Goal: Navigation & Orientation: Find specific page/section

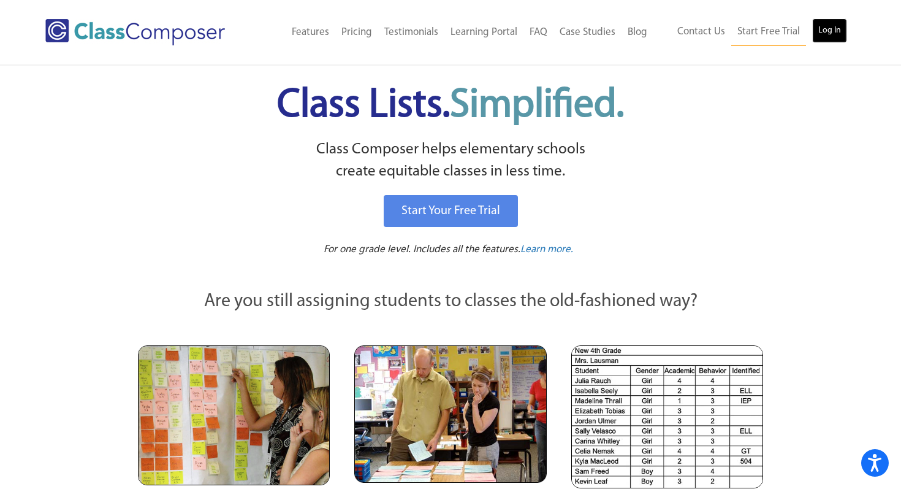
click at [832, 28] on link "Log In" at bounding box center [829, 30] width 35 height 25
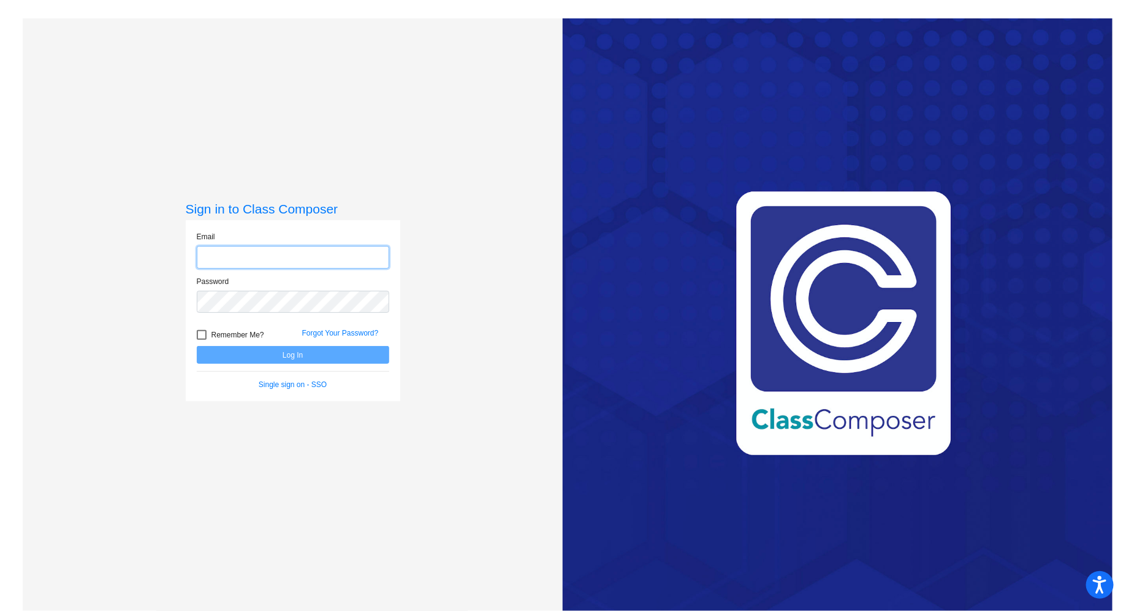
type input "edavis@sd25.org"
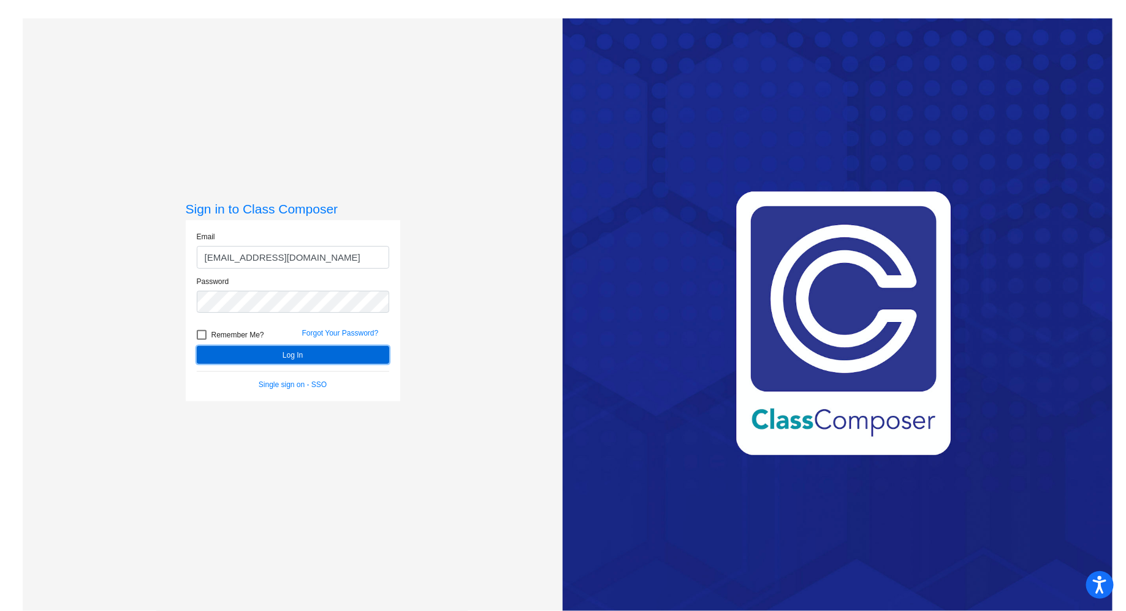
click at [298, 354] on button "Log In" at bounding box center [293, 355] width 192 height 18
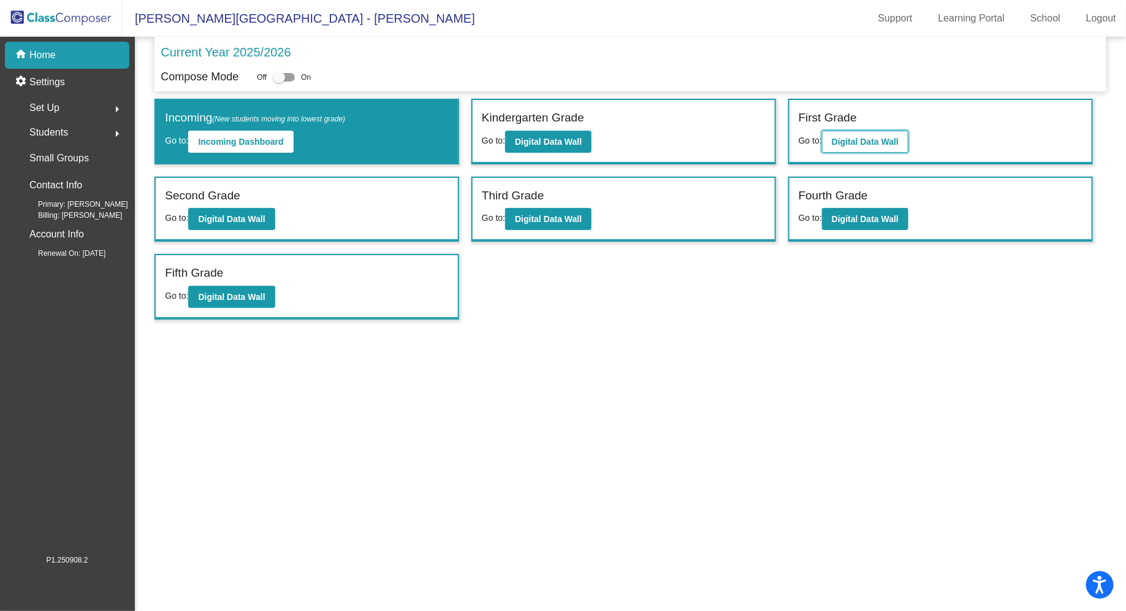
click at [853, 137] on b "Digital Data Wall" at bounding box center [865, 142] width 67 height 10
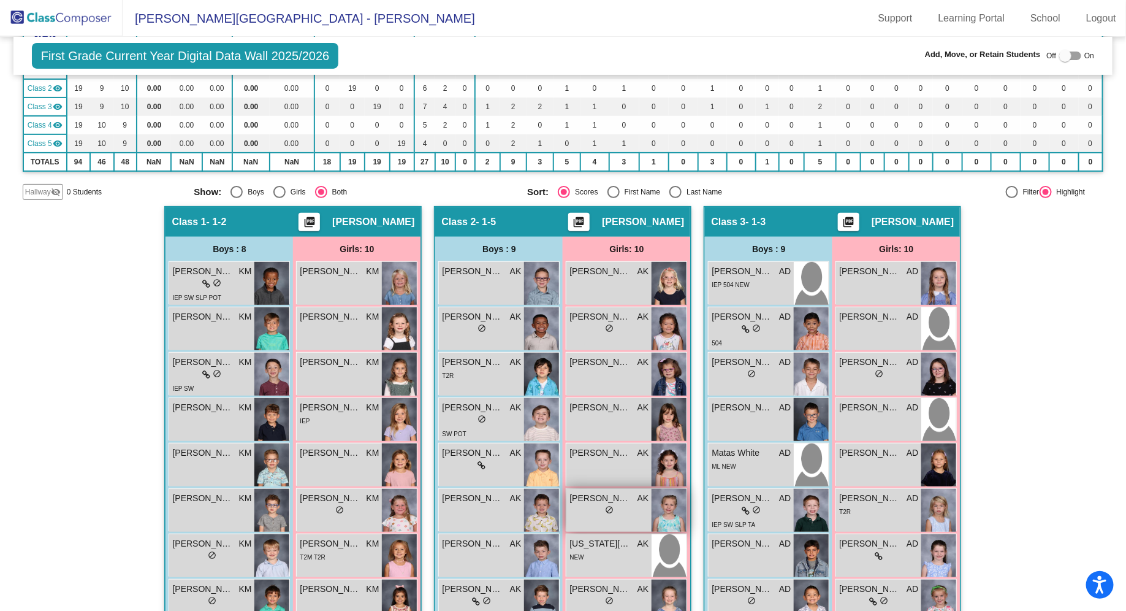
scroll to position [132, 0]
